Goal: Task Accomplishment & Management: Manage account settings

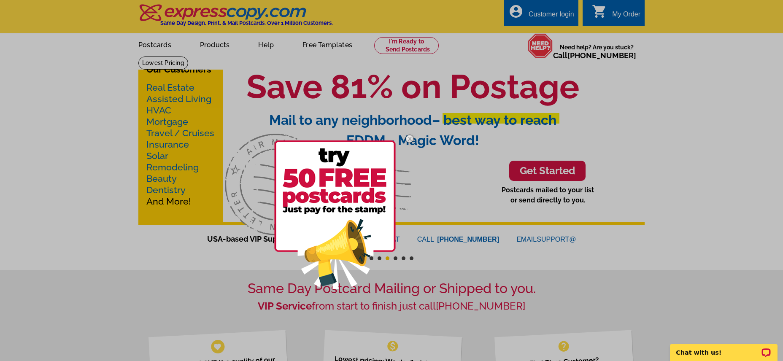
click at [339, 192] on img at bounding box center [334, 214] width 121 height 148
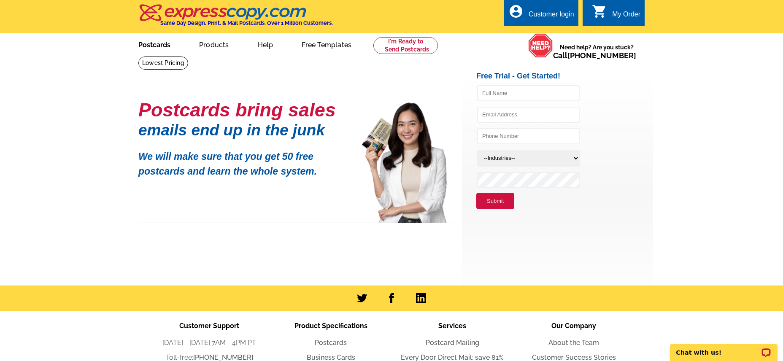
click at [153, 47] on link "Postcards" at bounding box center [154, 44] width 59 height 20
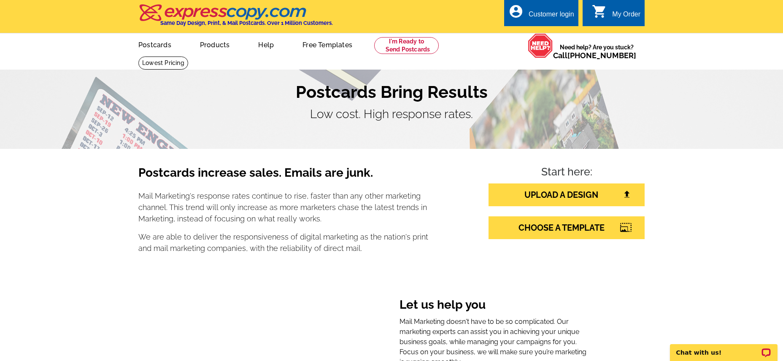
click at [559, 15] on div "Customer login" at bounding box center [551, 17] width 46 height 12
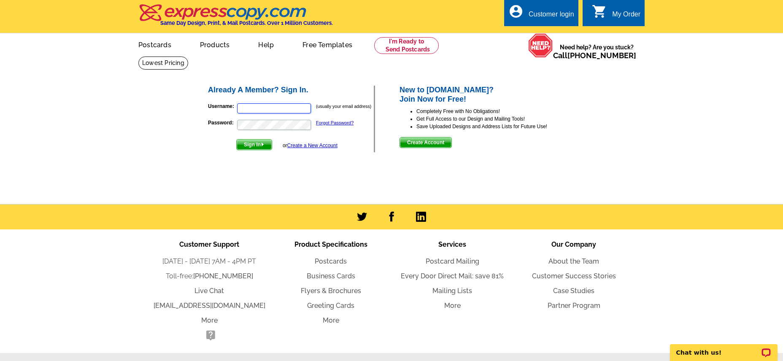
click at [258, 110] on input "Username:" at bounding box center [274, 108] width 74 height 10
type input "[PERSON_NAME][EMAIL_ADDRESS][DOMAIN_NAME]"
click at [325, 124] on link "Forgot Password?" at bounding box center [335, 122] width 38 height 5
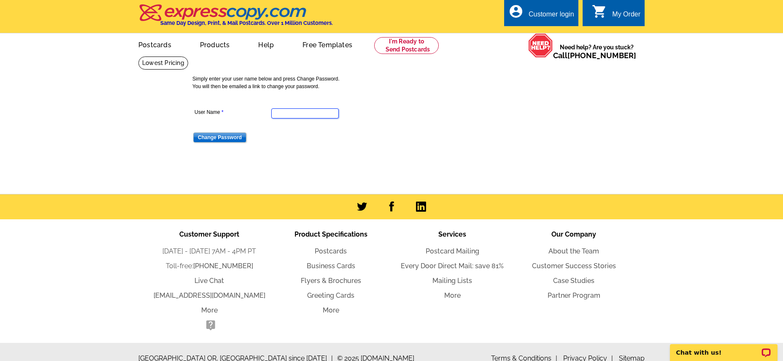
click at [284, 115] on input "User Name" at bounding box center [304, 113] width 67 height 10
type input "[PERSON_NAME][EMAIL_ADDRESS][DOMAIN_NAME]"
click at [223, 139] on input "Change Password" at bounding box center [219, 137] width 53 height 10
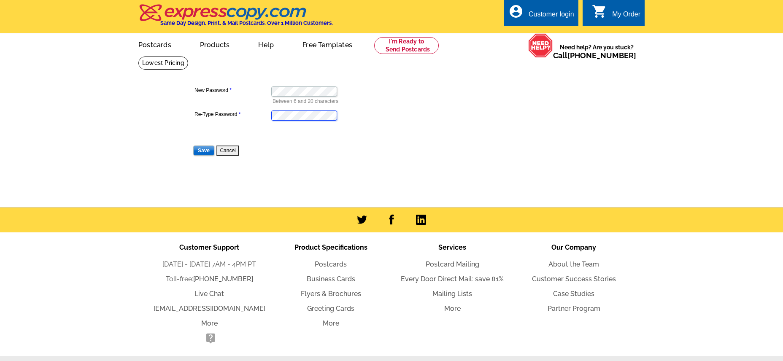
click at [193, 145] on input "Save" at bounding box center [203, 150] width 21 height 10
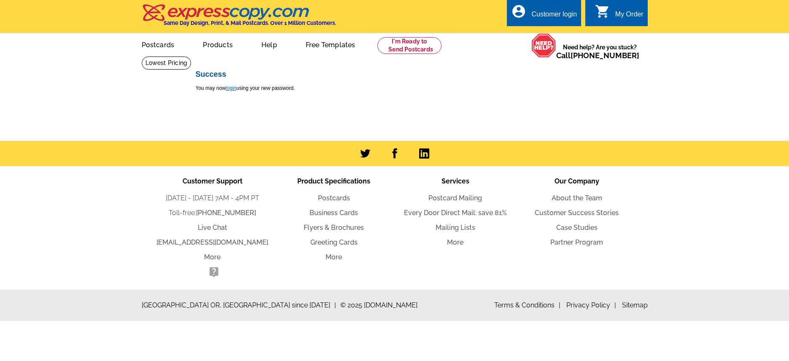
click at [232, 89] on link "login" at bounding box center [231, 88] width 11 height 6
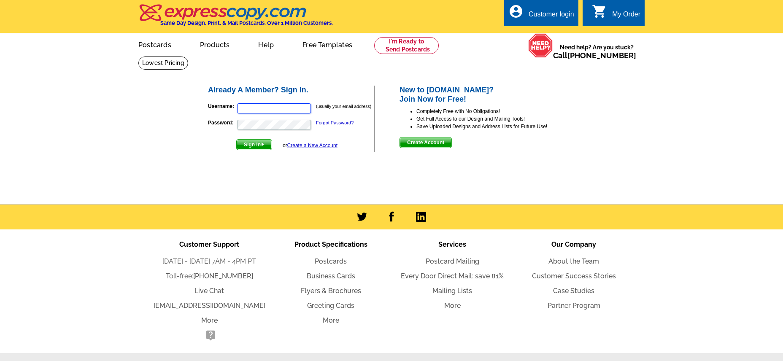
click at [245, 109] on input "Username:" at bounding box center [274, 108] width 74 height 10
type input "[PERSON_NAME][EMAIL_ADDRESS][DOMAIN_NAME]"
click at [236, 139] on button "Sign In" at bounding box center [254, 144] width 36 height 11
